Goal: Task Accomplishment & Management: Complete application form

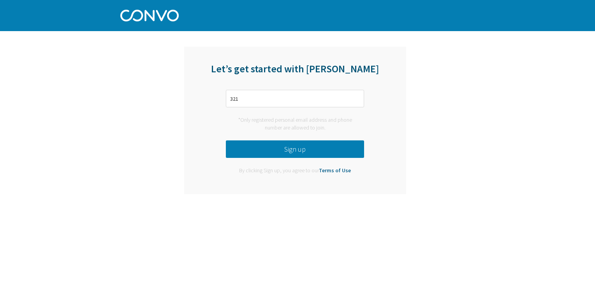
type input "321"
click at [252, 143] on button "Sign up" at bounding box center [295, 150] width 138 height 18
drag, startPoint x: 252, startPoint y: 143, endPoint x: 253, endPoint y: 93, distance: 49.9
click at [253, 93] on div "Let’s get started with [PERSON_NAME] 321 *Only registered personal email addres…" at bounding box center [295, 121] width 222 height 148
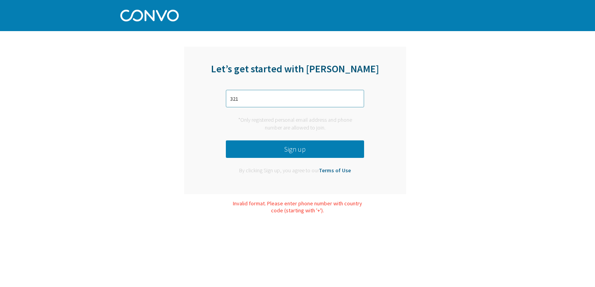
click at [253, 93] on input "321" at bounding box center [295, 99] width 138 height 18
click at [247, 136] on div "Let’s get started with [PERSON_NAME] 32143 *Only registered personal email addr…" at bounding box center [295, 121] width 222 height 148
click at [250, 144] on button "Sign up" at bounding box center [295, 150] width 138 height 18
click at [257, 94] on input "32143" at bounding box center [295, 99] width 138 height 18
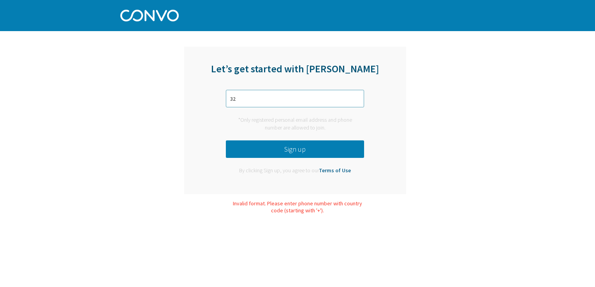
type input "3"
type input "482121"
click at [251, 138] on div "Let’s get started with [PERSON_NAME] 482121 *Only registered personal email add…" at bounding box center [295, 121] width 222 height 148
click at [253, 140] on div "Let’s get started with [PERSON_NAME] 482121 *Only registered personal email add…" at bounding box center [295, 121] width 222 height 148
click at [266, 147] on button "Sign up" at bounding box center [295, 150] width 138 height 18
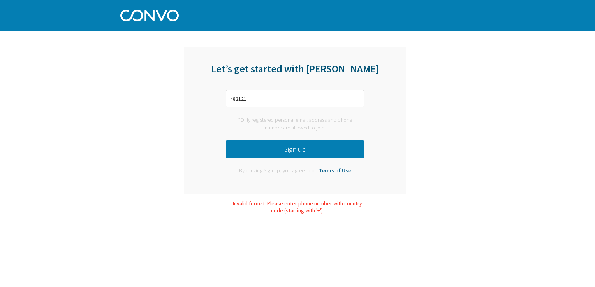
click at [266, 147] on button "Sign up" at bounding box center [295, 150] width 138 height 18
